Goal: Information Seeking & Learning: Learn about a topic

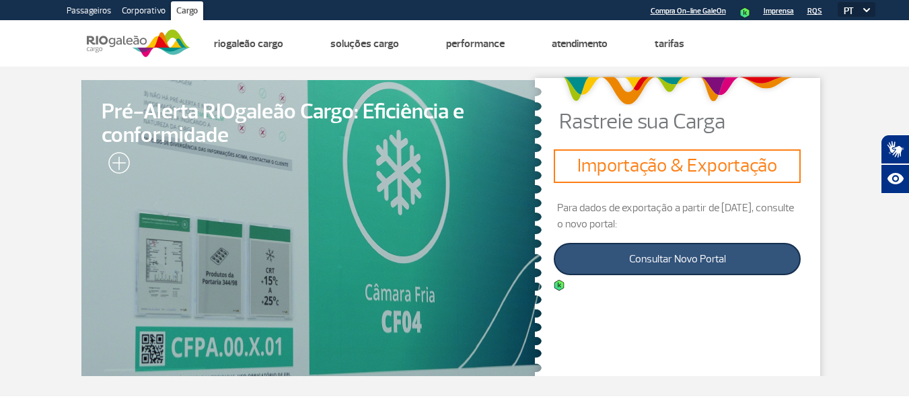
click at [709, 260] on link "Consultar Novo Portal" at bounding box center [677, 259] width 247 height 32
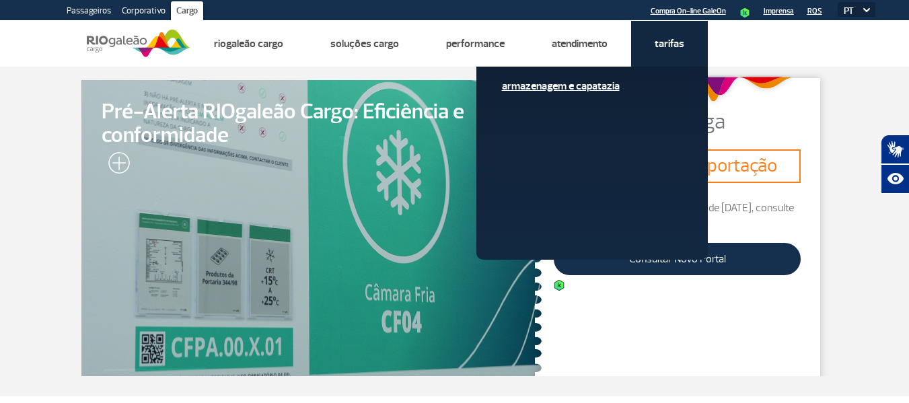
click at [595, 82] on link "Armazenagem e Capatazia" at bounding box center [592, 86] width 180 height 15
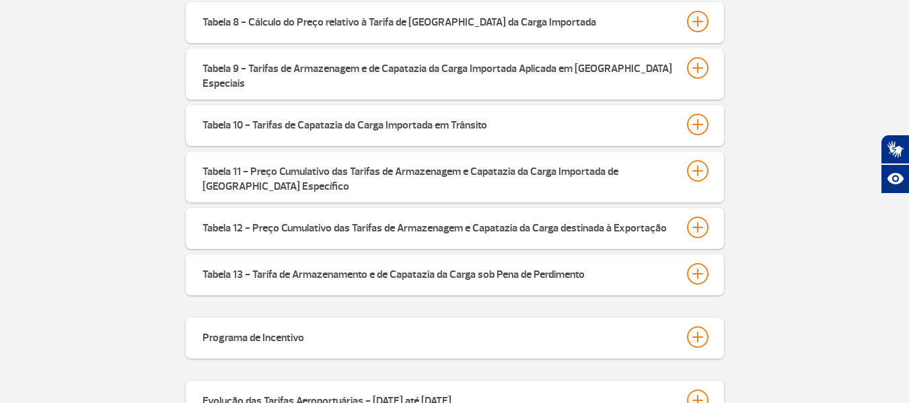
scroll to position [628, 0]
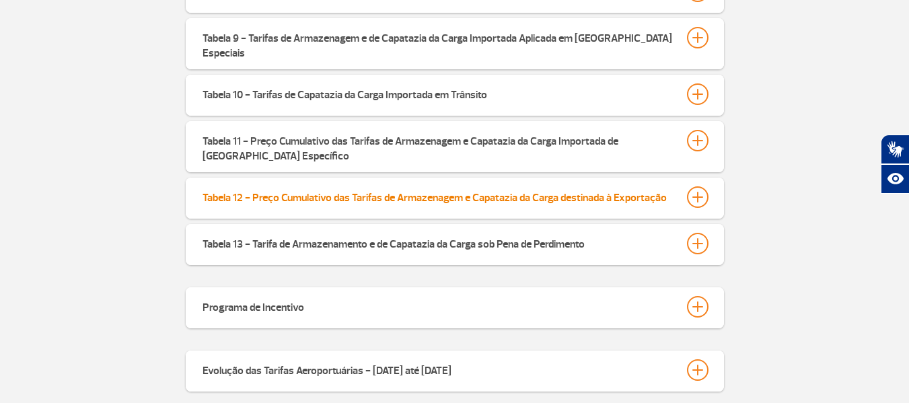
click at [701, 186] on div at bounding box center [698, 197] width 22 height 22
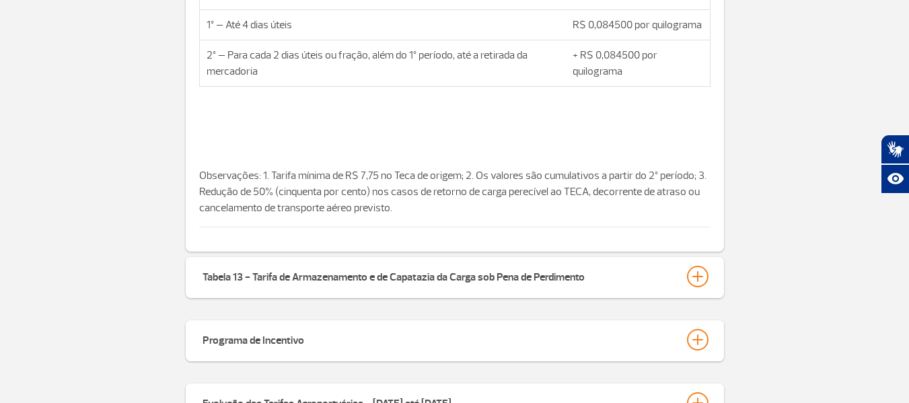
scroll to position [942, 0]
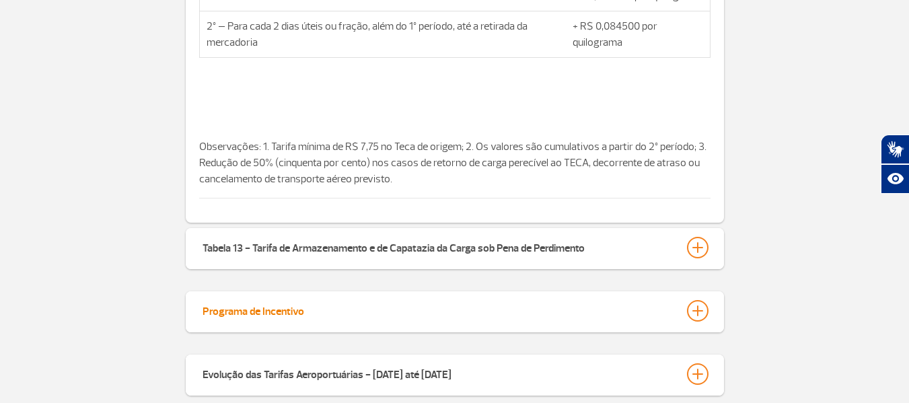
click at [699, 300] on div at bounding box center [698, 311] width 22 height 22
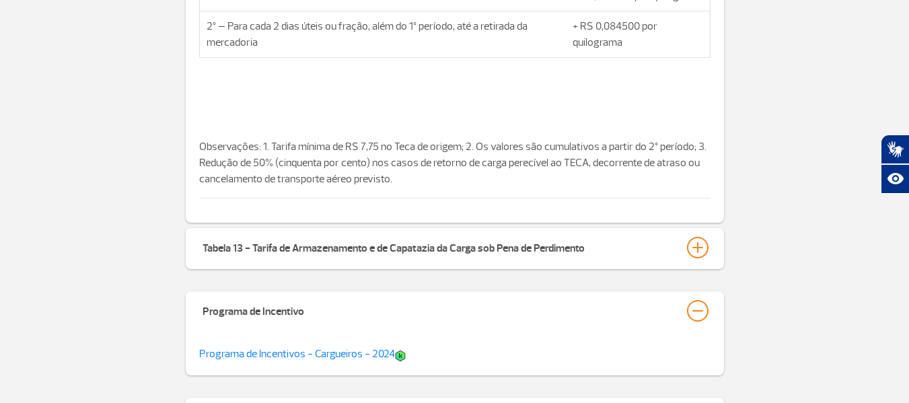
scroll to position [1210, 0]
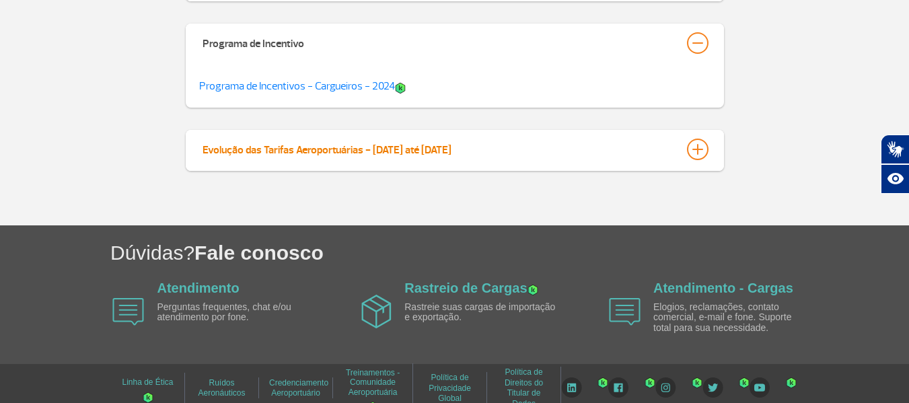
click at [702, 141] on div at bounding box center [698, 150] width 22 height 22
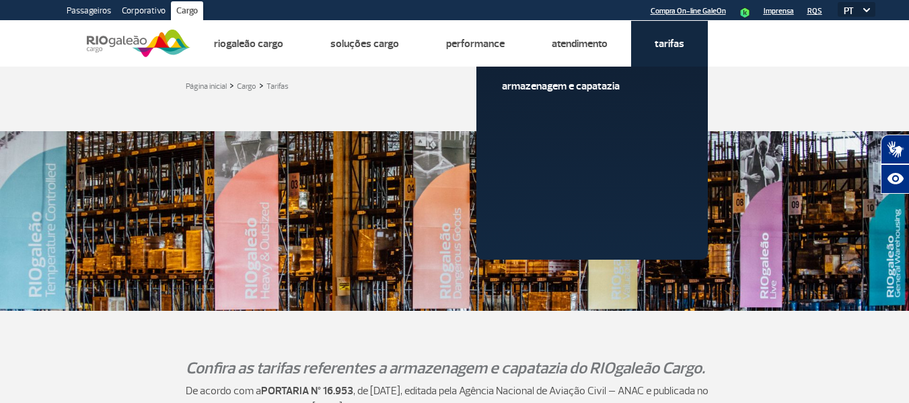
scroll to position [157, 0]
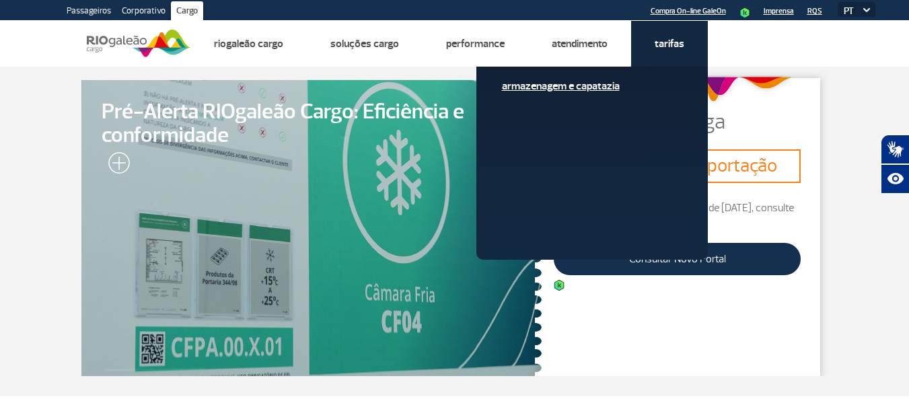
click at [598, 86] on link "Armazenagem e Capatazia" at bounding box center [592, 86] width 180 height 15
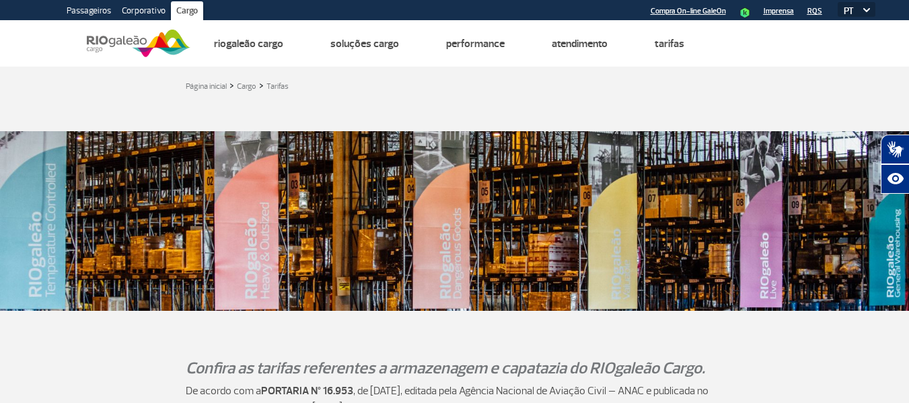
scroll to position [314, 0]
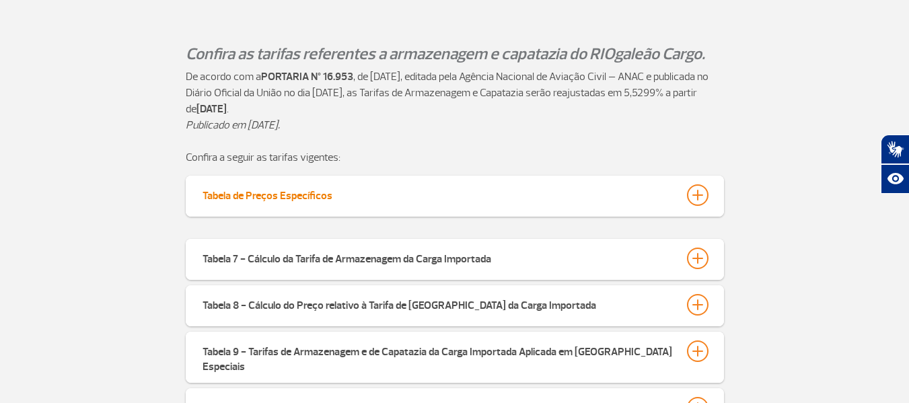
click at [696, 195] on div at bounding box center [698, 195] width 22 height 22
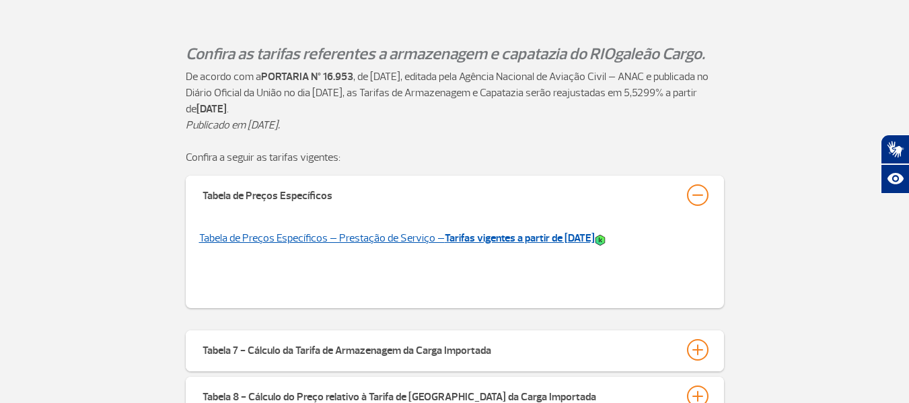
click at [493, 240] on strong "Tarifas vigentes a partir de [DATE]" at bounding box center [520, 238] width 150 height 13
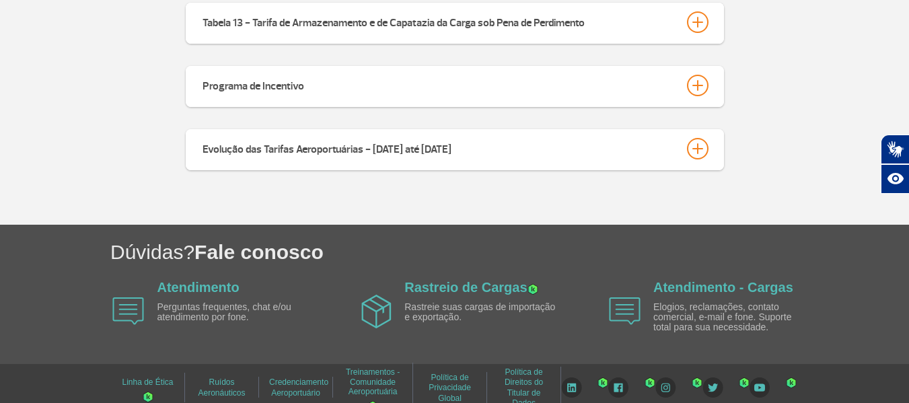
scroll to position [784, 0]
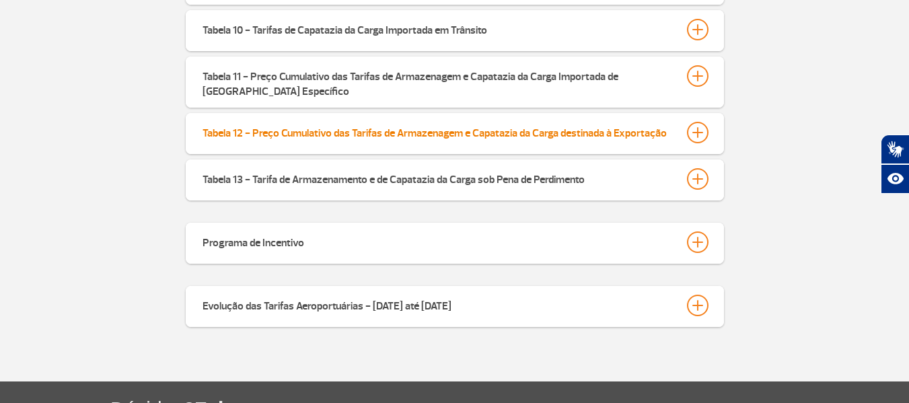
click at [697, 122] on div at bounding box center [698, 133] width 22 height 22
